Goal: Task Accomplishment & Management: Use online tool/utility

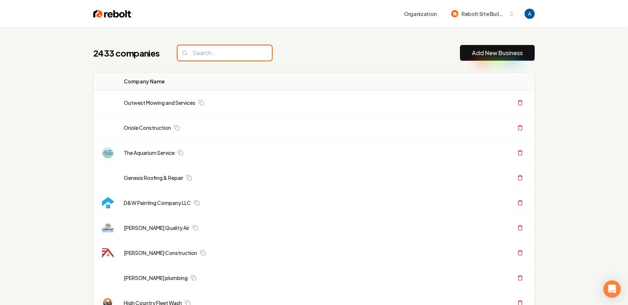
click at [235, 49] on input "search" at bounding box center [225, 52] width 94 height 15
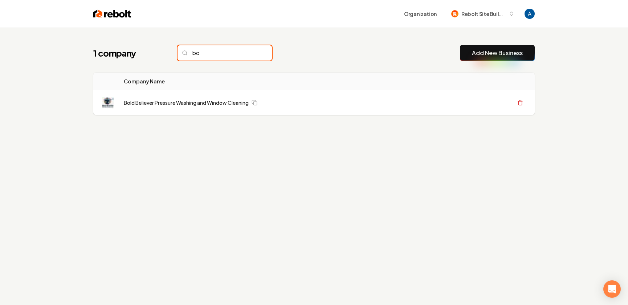
type input "b"
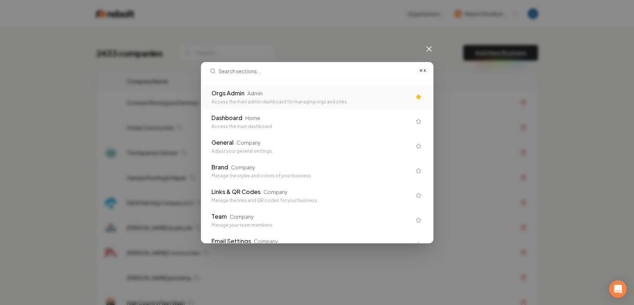
click at [248, 94] on div "Admin" at bounding box center [254, 93] width 15 height 7
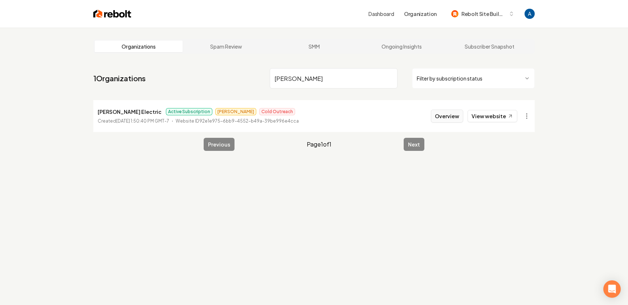
type input "[PERSON_NAME]"
click at [462, 117] on button "Overview" at bounding box center [447, 116] width 32 height 13
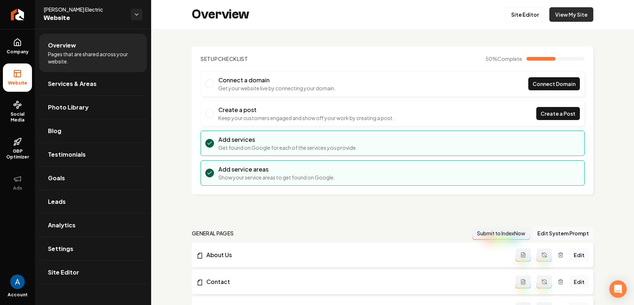
click at [561, 10] on link "View My Site" at bounding box center [571, 14] width 44 height 15
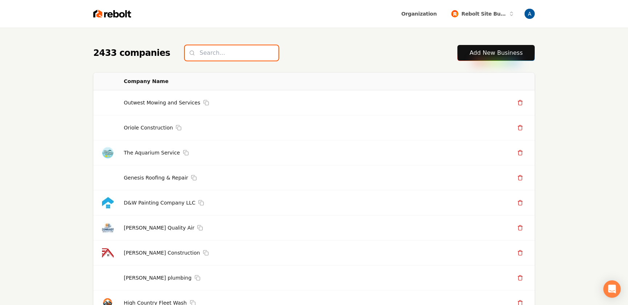
click at [210, 57] on input "search" at bounding box center [232, 52] width 94 height 15
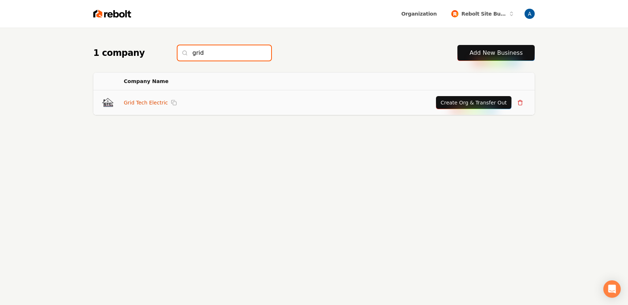
type input "grid"
click at [139, 104] on link "Grid Tech Electric" at bounding box center [146, 102] width 44 height 7
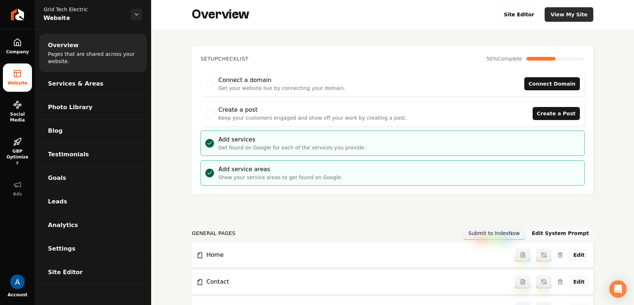
click at [552, 12] on link "View My Site" at bounding box center [568, 14] width 49 height 15
click at [514, 9] on link "Site Editor" at bounding box center [519, 14] width 43 height 15
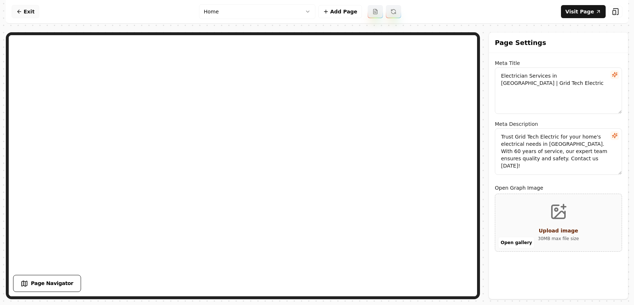
click at [20, 11] on icon at bounding box center [19, 12] width 6 height 6
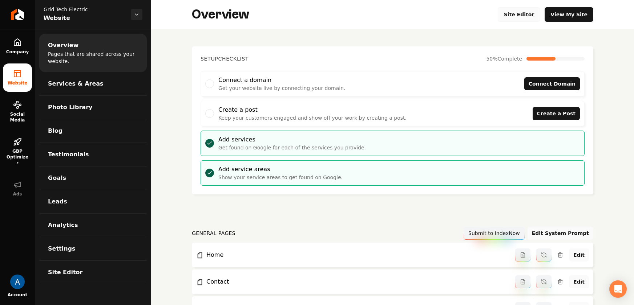
click at [514, 15] on link "Site Editor" at bounding box center [519, 14] width 43 height 15
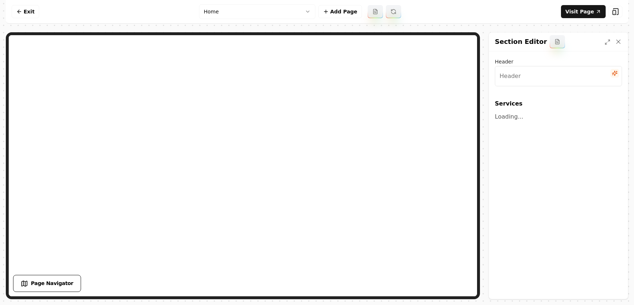
type input "Our Expert Electrical Services"
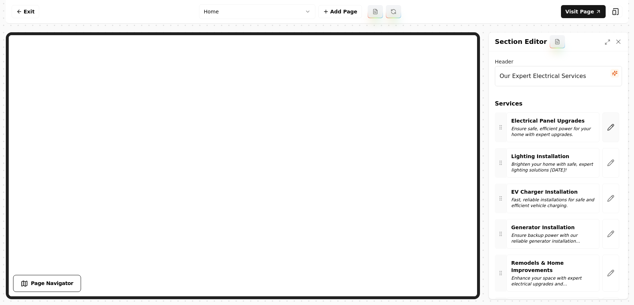
click at [602, 129] on button "button" at bounding box center [610, 128] width 17 height 30
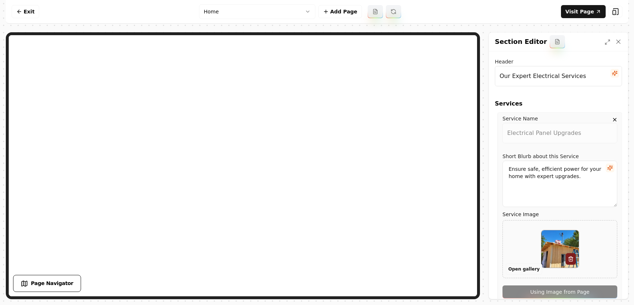
click at [518, 266] on button "Open gallery" at bounding box center [524, 270] width 36 height 12
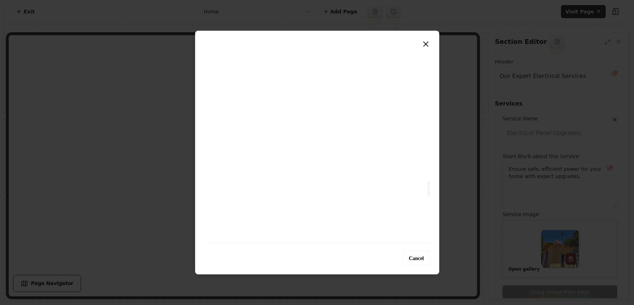
scroll to position [1636, 0]
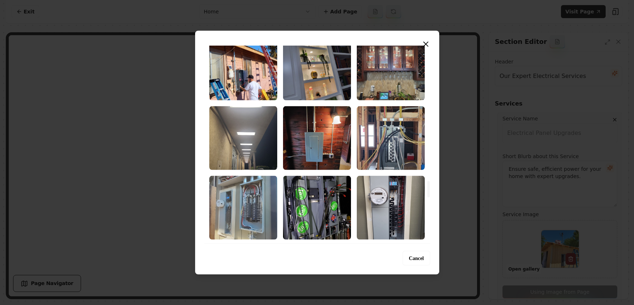
click at [244, 197] on img "Select image image_68cc78195c7cd75eb86cf1c7.jpeg" at bounding box center [243, 208] width 68 height 64
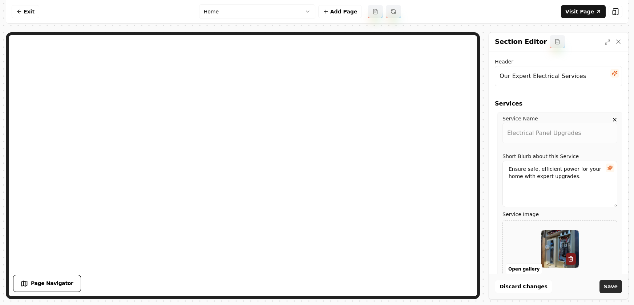
click at [615, 287] on button "Save" at bounding box center [610, 286] width 23 height 13
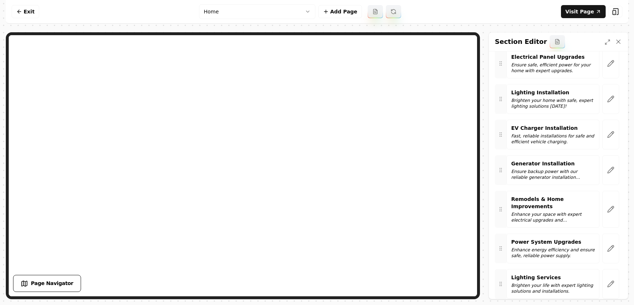
scroll to position [64, 0]
click at [602, 141] on button "button" at bounding box center [610, 134] width 17 height 30
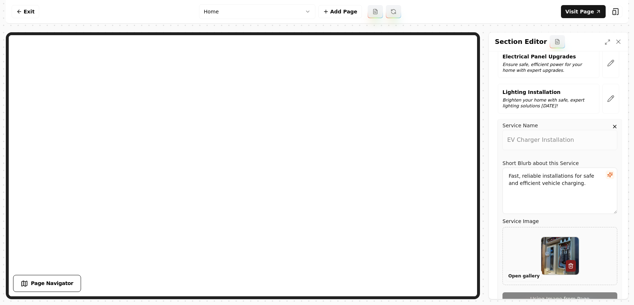
click at [525, 273] on button "Open gallery" at bounding box center [524, 277] width 36 height 12
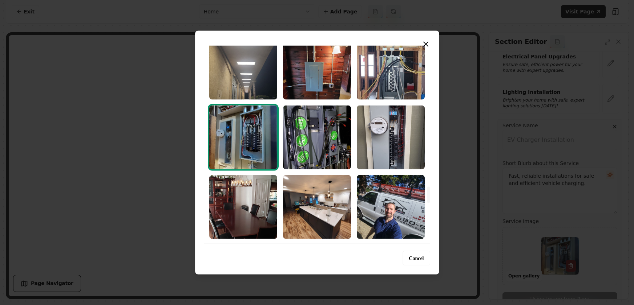
scroll to position [1706, 0]
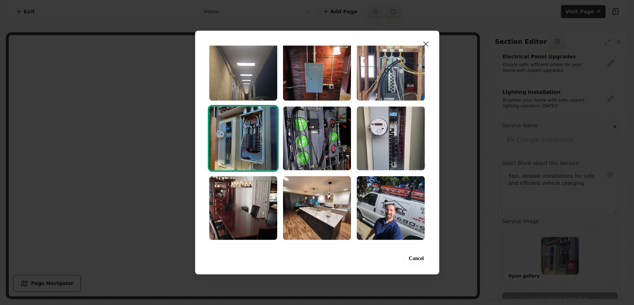
click at [424, 41] on icon "button" at bounding box center [425, 44] width 9 height 9
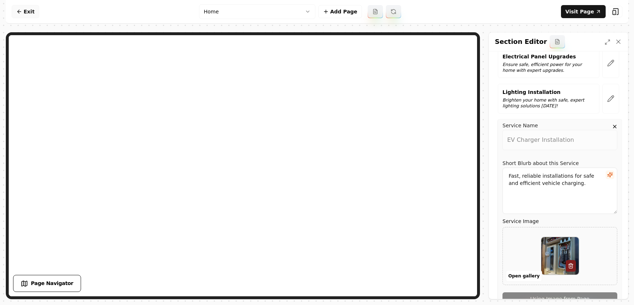
click at [24, 10] on link "Exit" at bounding box center [26, 11] width 28 height 13
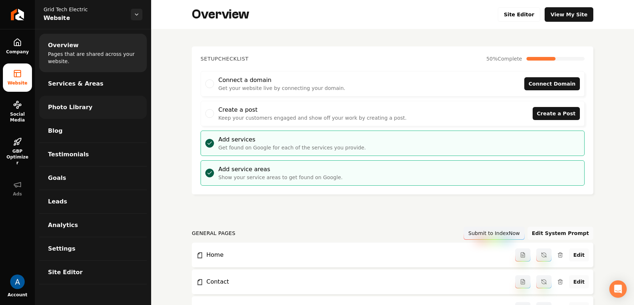
click at [73, 106] on span "Photo Library" at bounding box center [70, 107] width 44 height 9
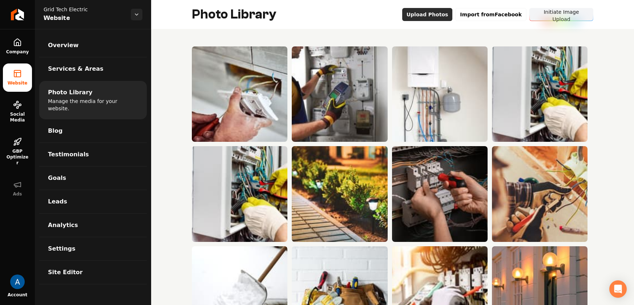
click at [431, 17] on button "Upload Photos" at bounding box center [427, 14] width 50 height 13
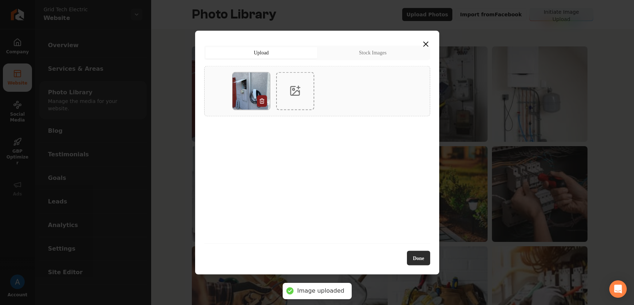
click at [421, 259] on button "Done" at bounding box center [418, 258] width 23 height 15
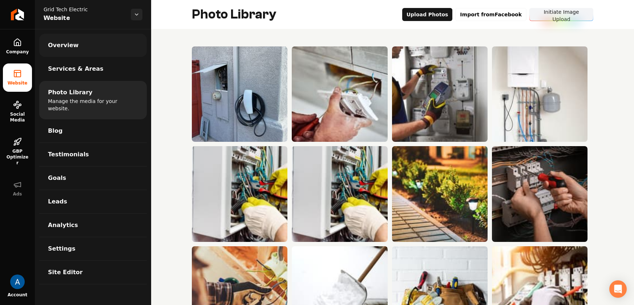
click at [58, 46] on span "Overview" at bounding box center [63, 45] width 31 height 9
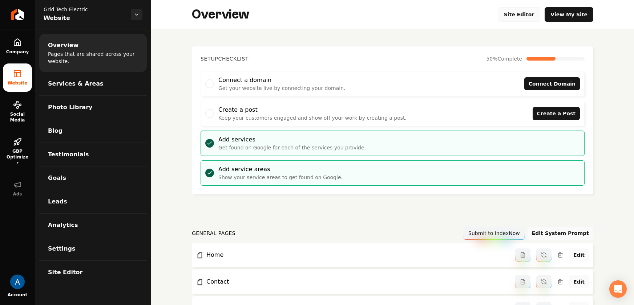
click at [516, 15] on link "Site Editor" at bounding box center [519, 14] width 43 height 15
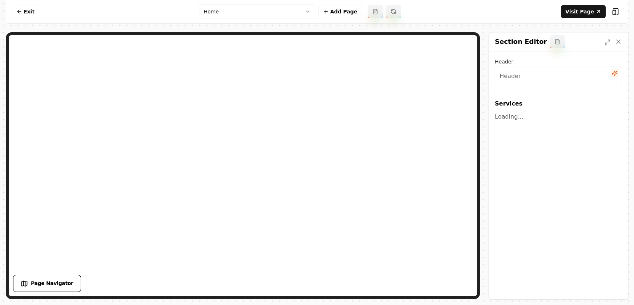
type input "Our Expert Electrical Services"
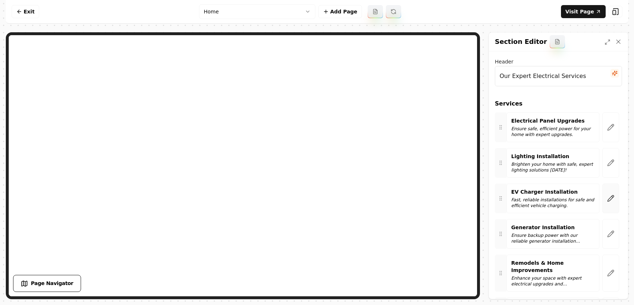
click at [607, 198] on icon "button" at bounding box center [610, 198] width 7 height 7
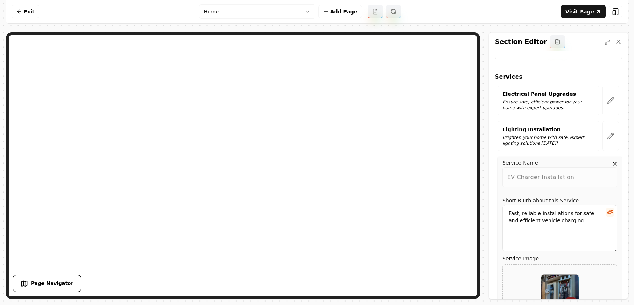
scroll to position [139, 0]
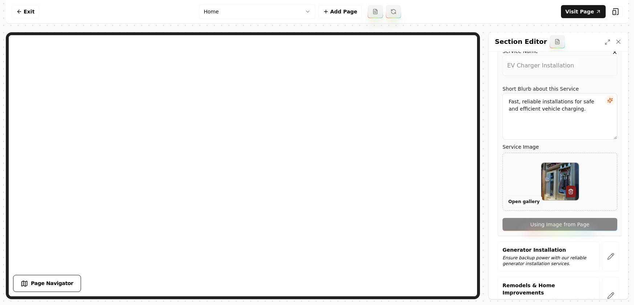
click at [512, 204] on button "Open gallery" at bounding box center [524, 202] width 36 height 12
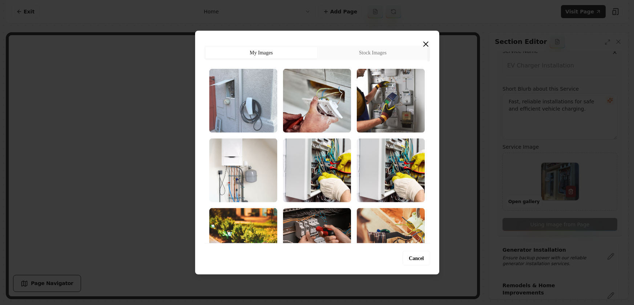
click at [248, 102] on img "Select image image_68cc9f6b5c7cd75eb8563b7e.jpg" at bounding box center [243, 101] width 68 height 64
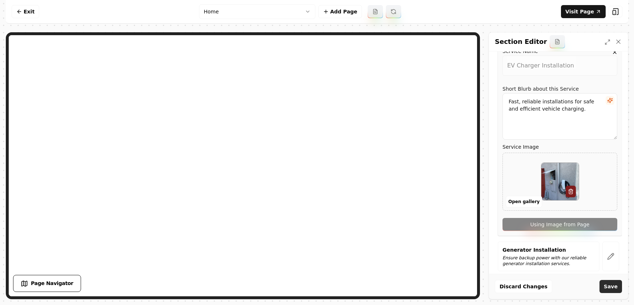
click at [610, 288] on button "Save" at bounding box center [610, 286] width 23 height 13
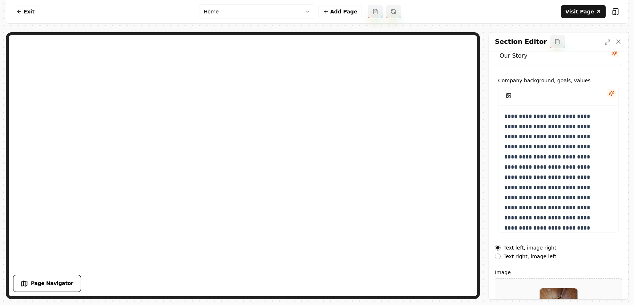
scroll to position [87, 0]
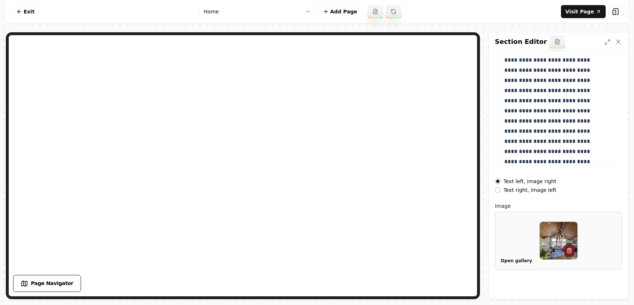
click at [517, 263] on button "Open gallery" at bounding box center [516, 261] width 36 height 12
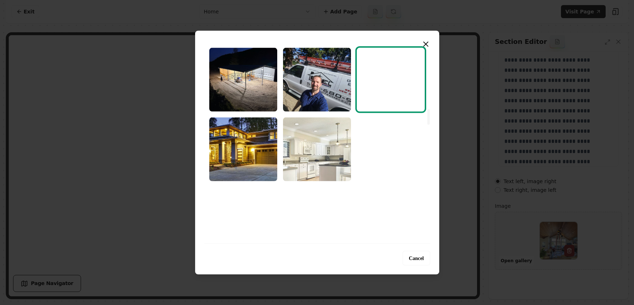
scroll to position [788, 0]
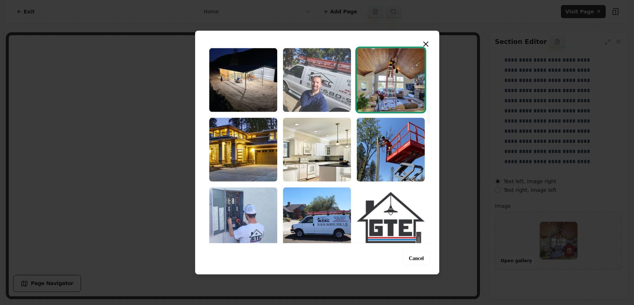
click at [315, 90] on img "Select image image_68cc796a5c7cd75eb87465f4.jpg" at bounding box center [317, 80] width 68 height 64
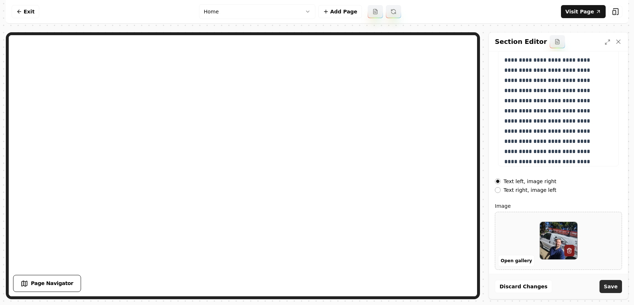
click at [607, 286] on button "Save" at bounding box center [610, 286] width 23 height 13
click at [578, 6] on link "Visit Page" at bounding box center [583, 11] width 45 height 13
click at [20, 17] on link "Exit" at bounding box center [26, 11] width 28 height 13
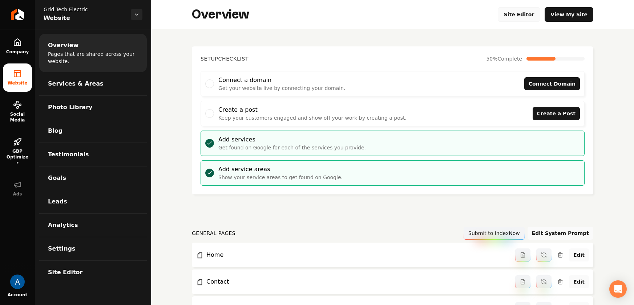
click at [522, 13] on link "Site Editor" at bounding box center [519, 14] width 43 height 15
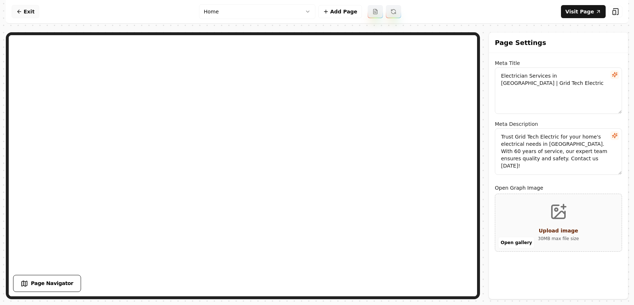
click at [17, 12] on icon at bounding box center [19, 12] width 6 height 6
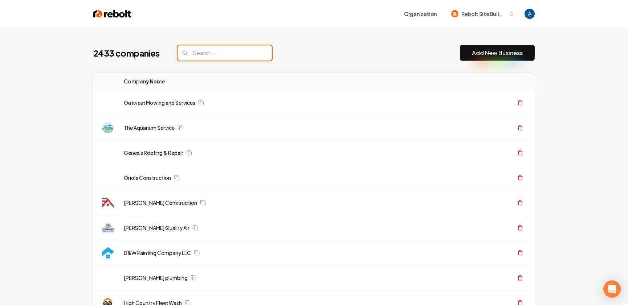
click at [226, 57] on input "search" at bounding box center [225, 52] width 94 height 15
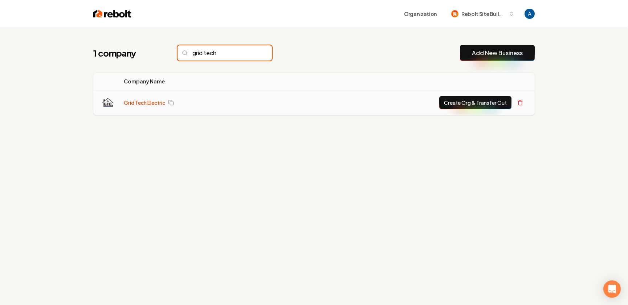
type input "grid tech"
click at [143, 104] on link "Grid Tech Electric" at bounding box center [144, 102] width 41 height 7
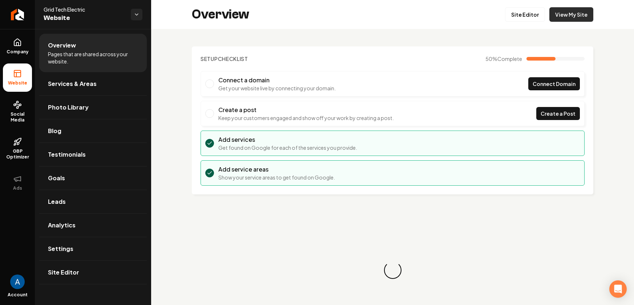
click at [571, 18] on link "View My Site" at bounding box center [571, 14] width 44 height 15
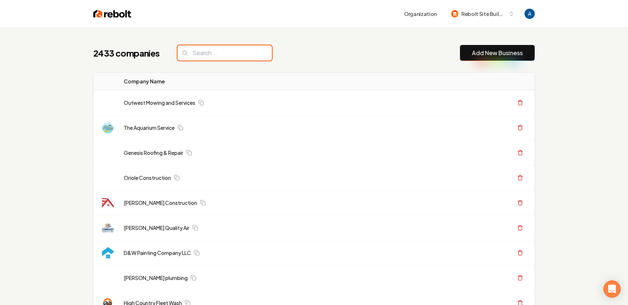
click at [219, 52] on input "search" at bounding box center [225, 52] width 94 height 15
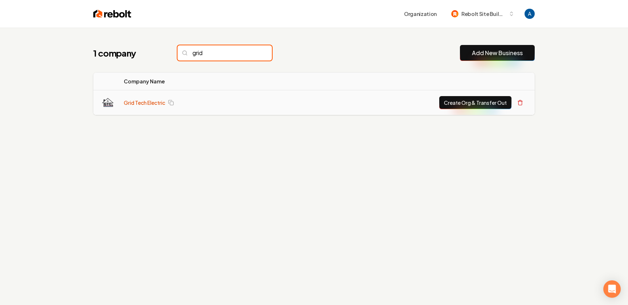
type input "grid"
click at [138, 103] on link "Grid Tech Electric" at bounding box center [144, 102] width 41 height 7
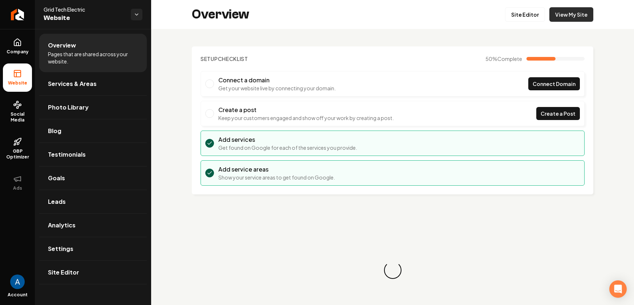
click at [565, 19] on link "View My Site" at bounding box center [571, 14] width 44 height 15
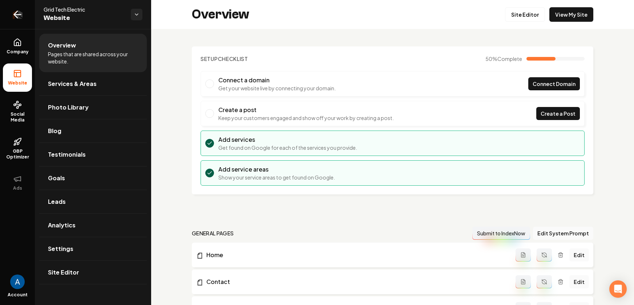
click at [17, 15] on icon "Return to dashboard" at bounding box center [18, 15] width 12 height 12
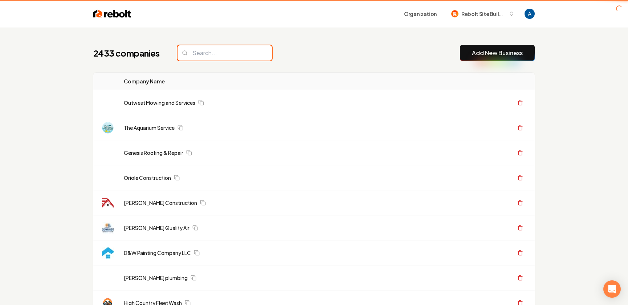
click at [222, 54] on input "search" at bounding box center [225, 52] width 94 height 15
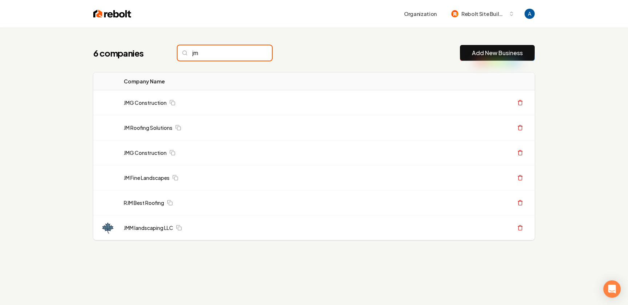
type input "j"
